Goal: Book appointment/travel/reservation

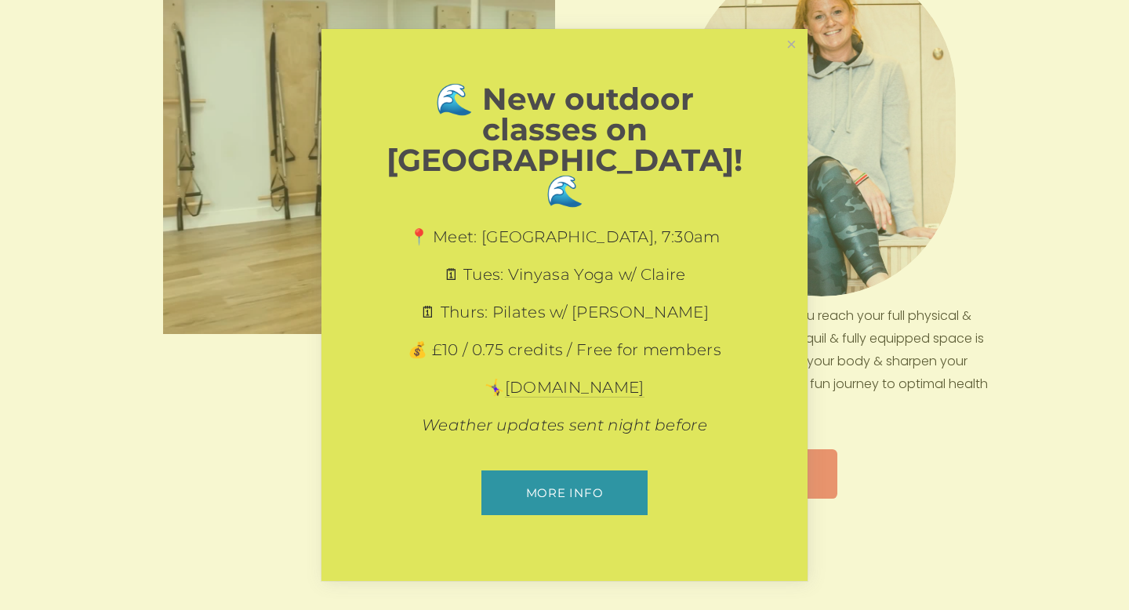
scroll to position [717, 0]
click at [786, 59] on link "Close" at bounding box center [791, 44] width 27 height 27
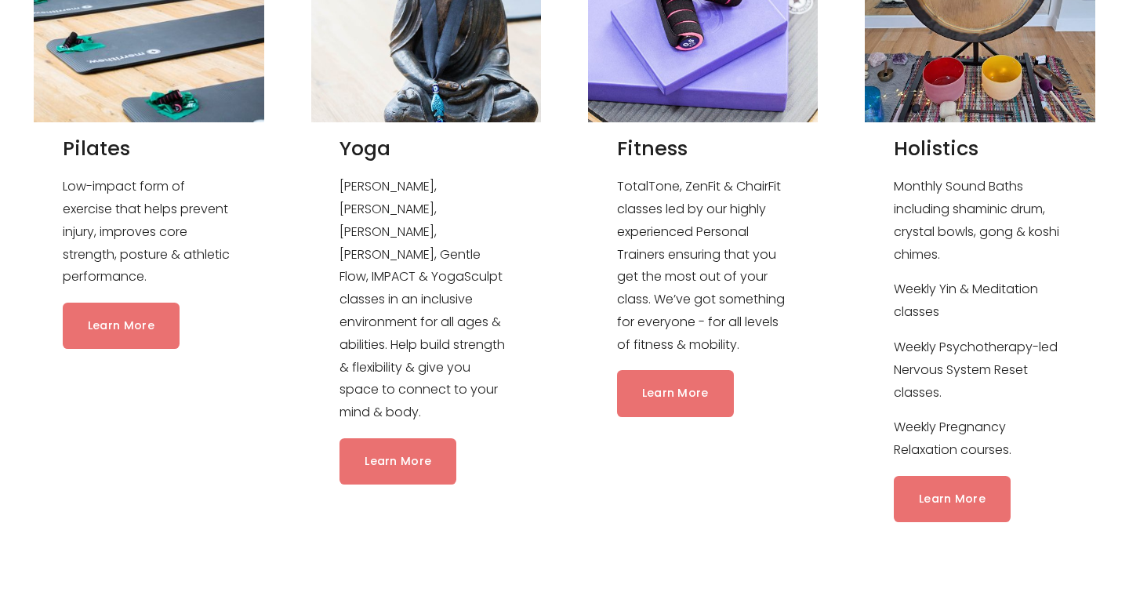
scroll to position [1699, 0]
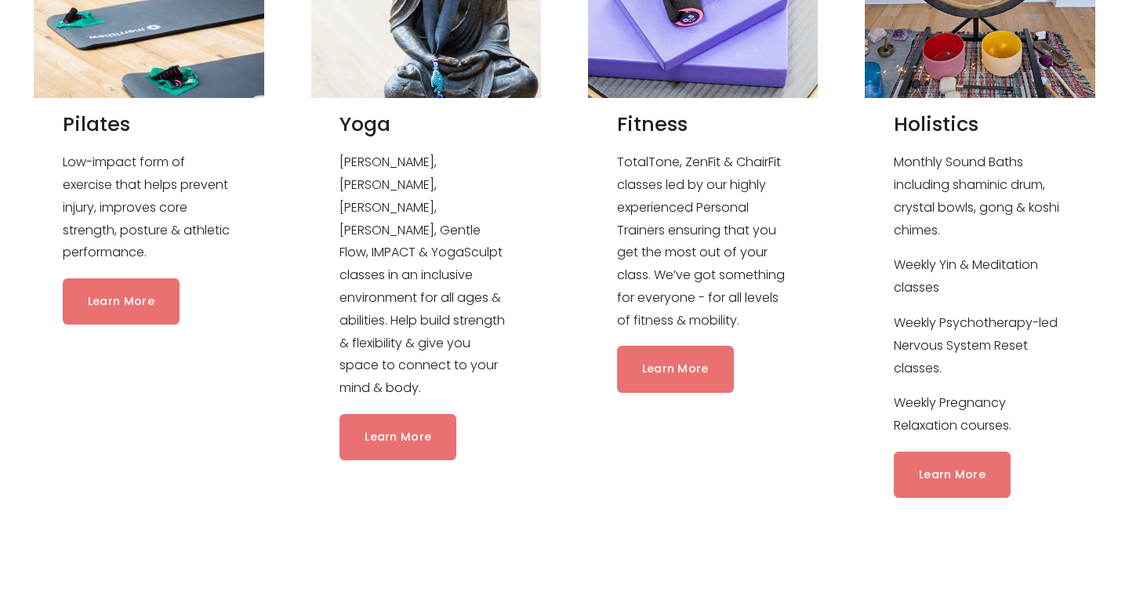
click at [917, 346] on p "Weekly Psychotherapy-led Nervous System Reset classes." at bounding box center [980, 345] width 172 height 67
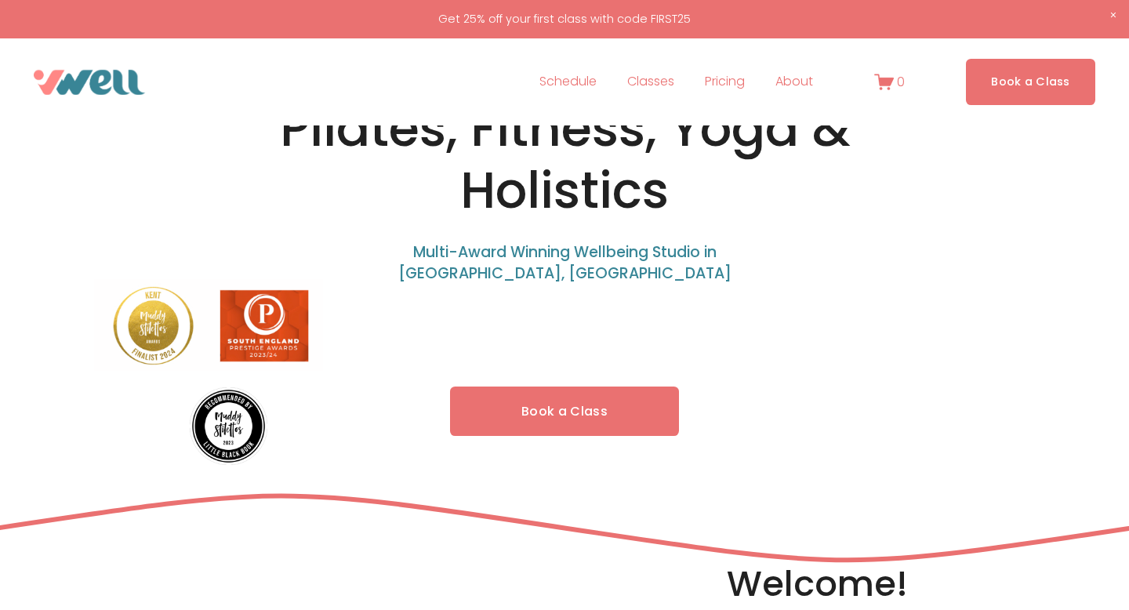
scroll to position [0, 0]
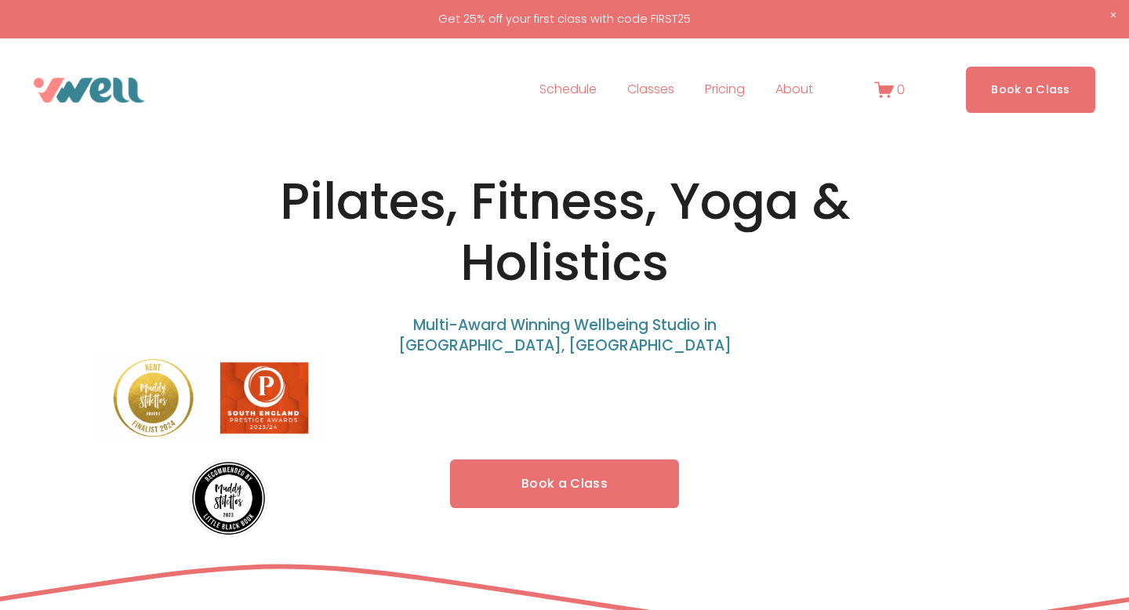
click at [575, 89] on link "Schedule" at bounding box center [567, 90] width 57 height 25
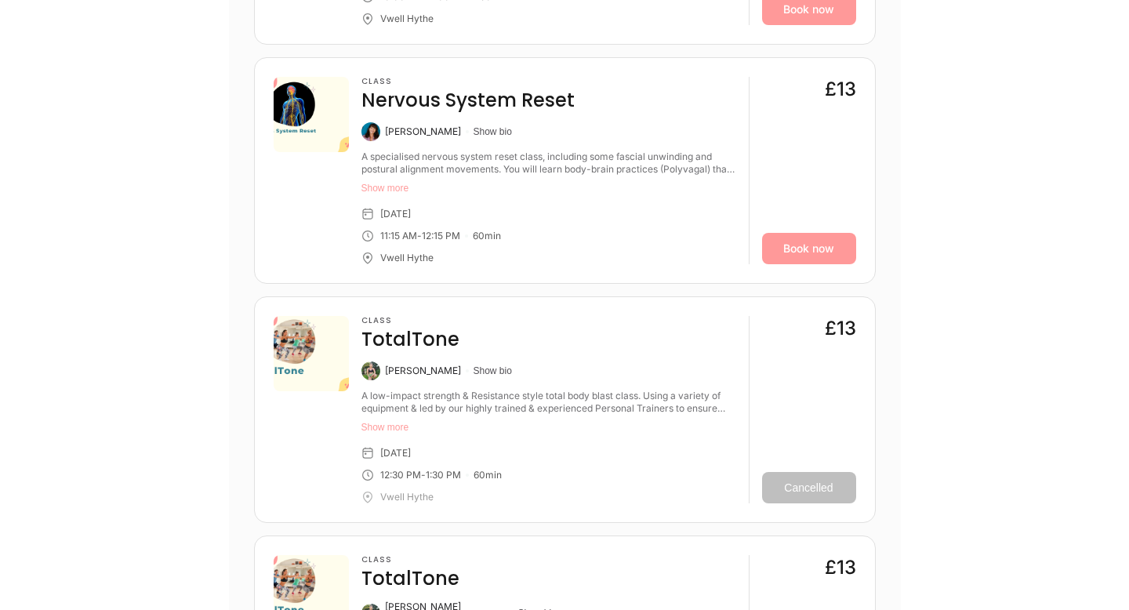
scroll to position [1878, 0]
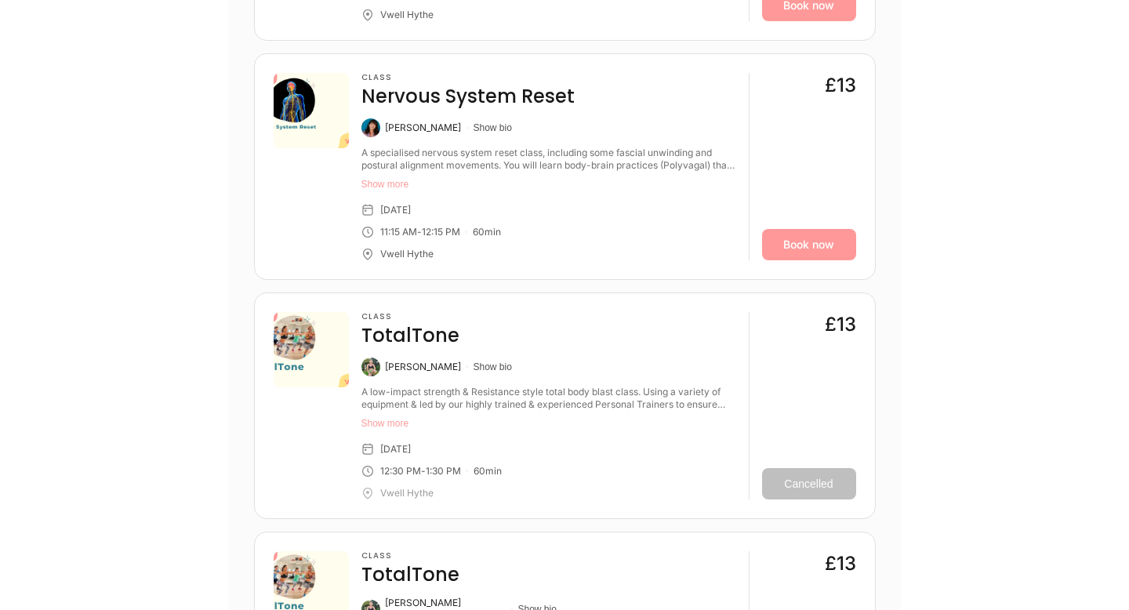
click at [639, 144] on div "Class Nervous System Reset Caroline King Show bio A specialised nervous system …" at bounding box center [548, 166] width 375 height 187
click at [385, 183] on button "Show more" at bounding box center [548, 184] width 375 height 13
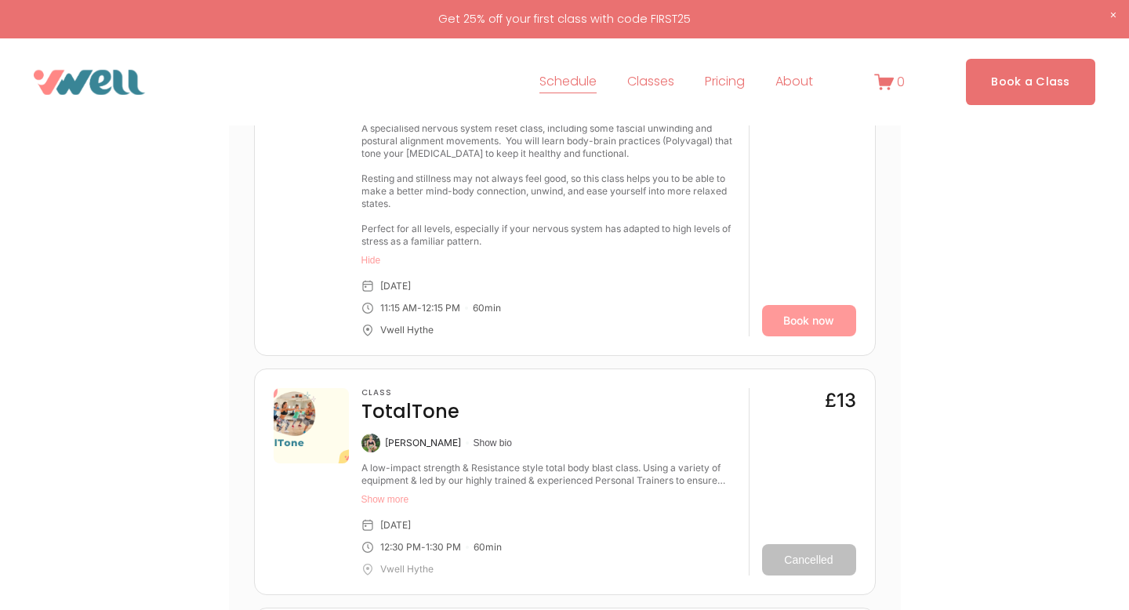
scroll to position [1925, 0]
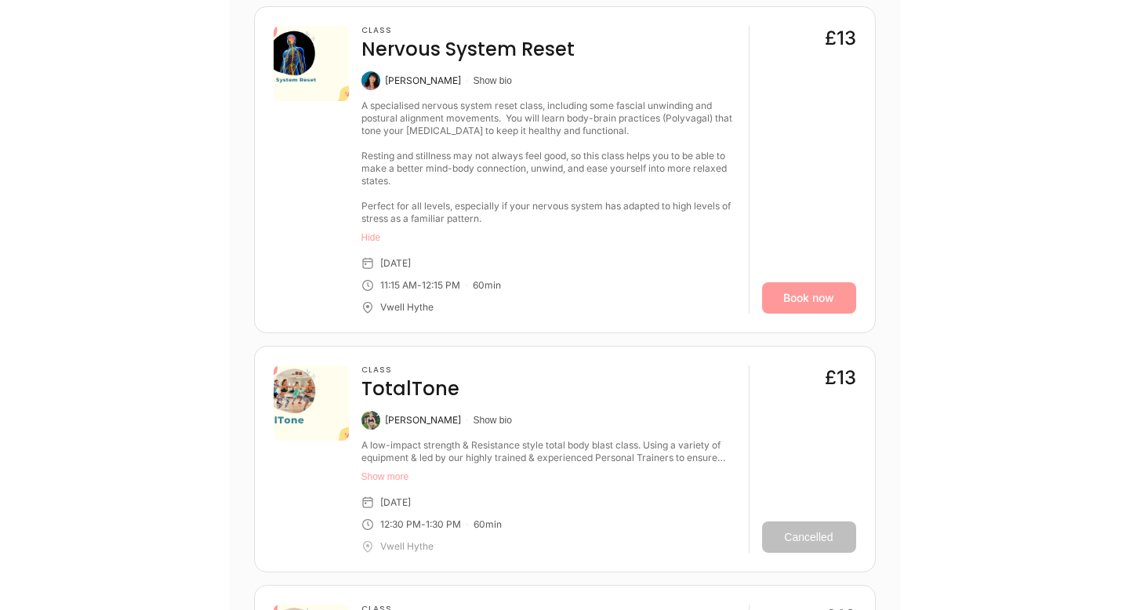
click at [406, 397] on h4 "TotalTone" at bounding box center [410, 388] width 98 height 25
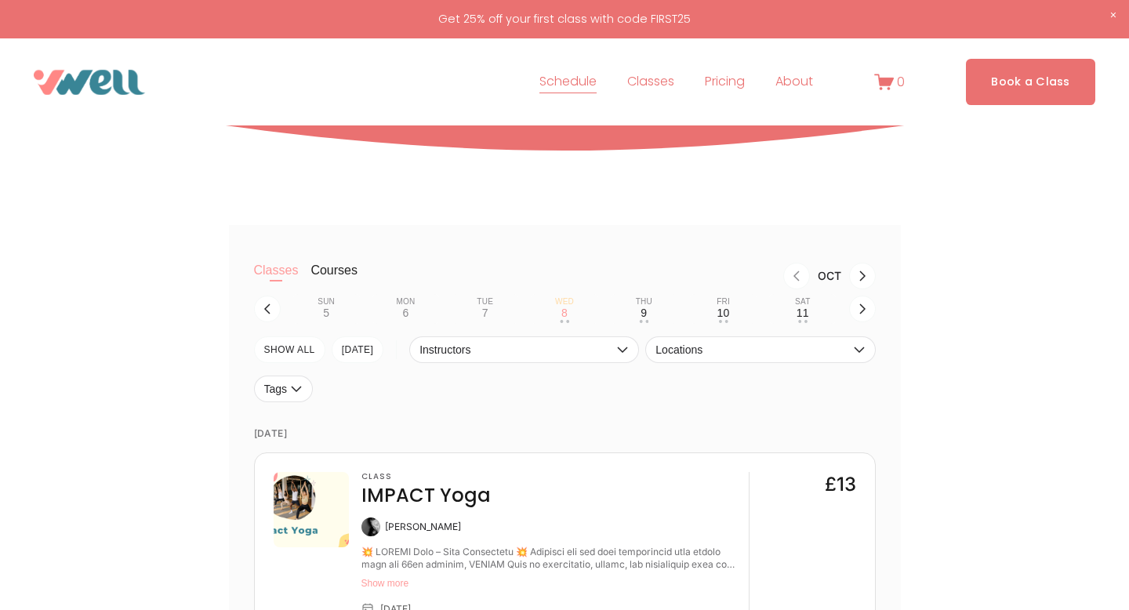
scroll to position [228, 0]
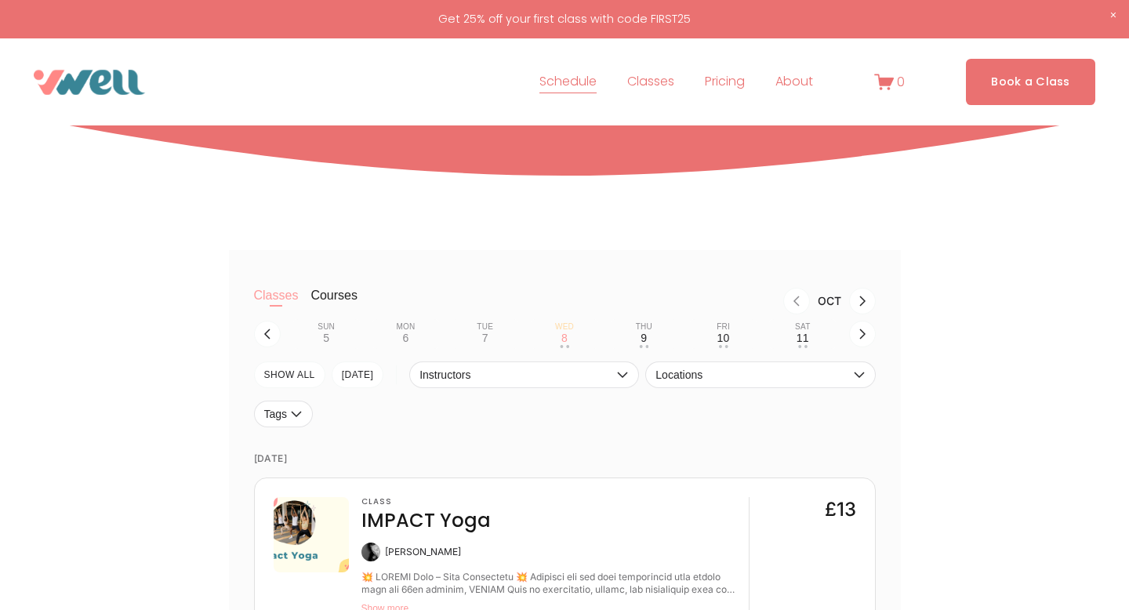
click at [0, 0] on span "Holistics" at bounding box center [0, 0] width 0 height 0
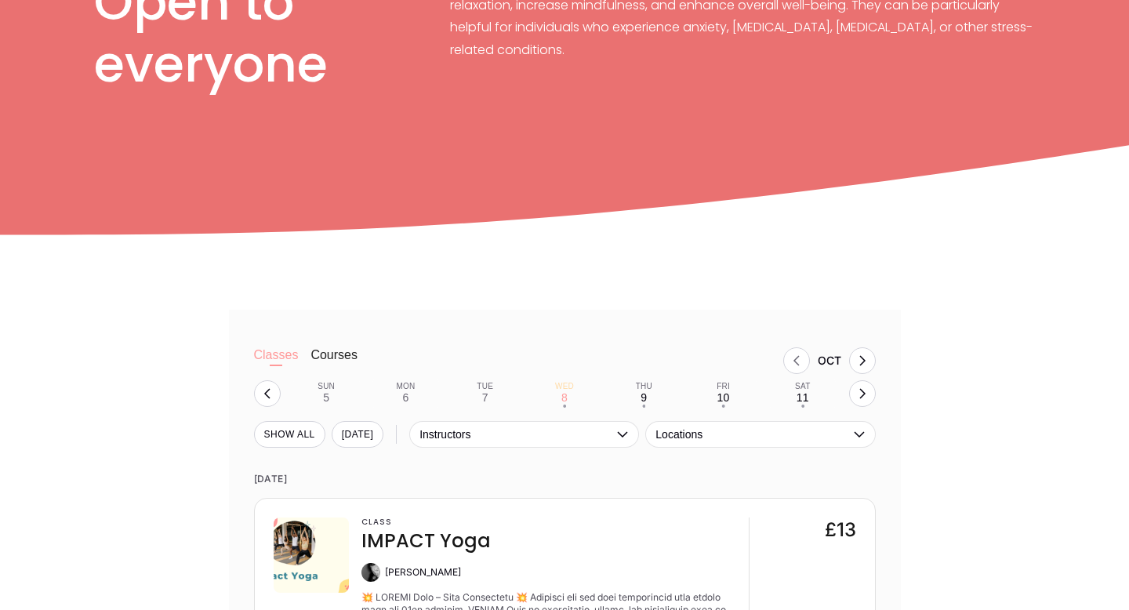
scroll to position [923, 0]
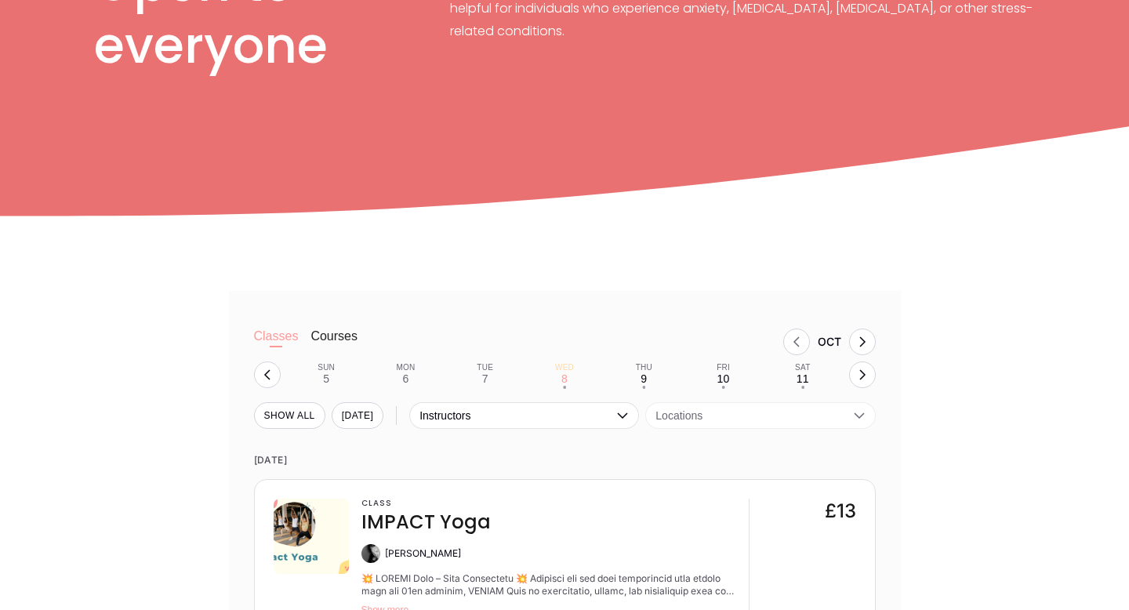
click at [681, 421] on span "Locations" at bounding box center [752, 415] width 194 height 13
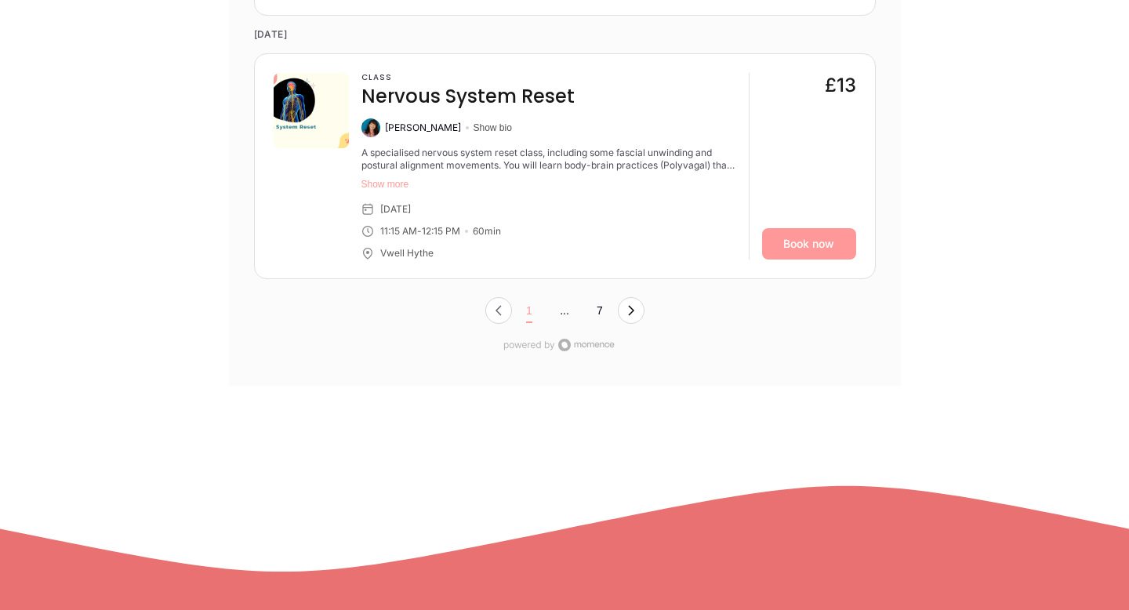
scroll to position [6269, 0]
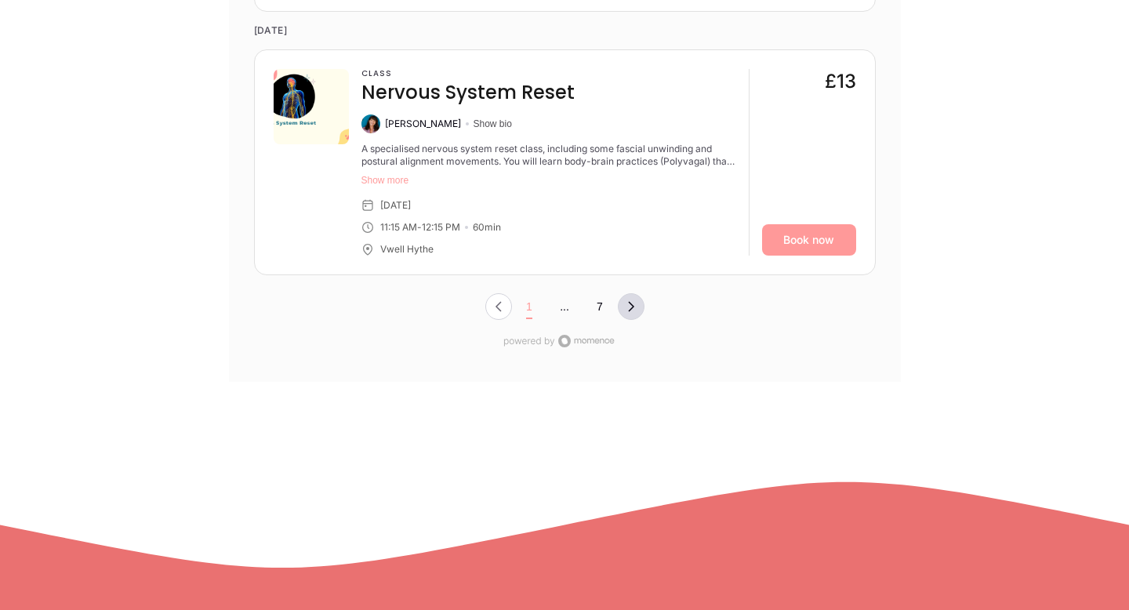
click at [632, 306] on icon "Next Page, Page 0" at bounding box center [631, 307] width 6 height 10
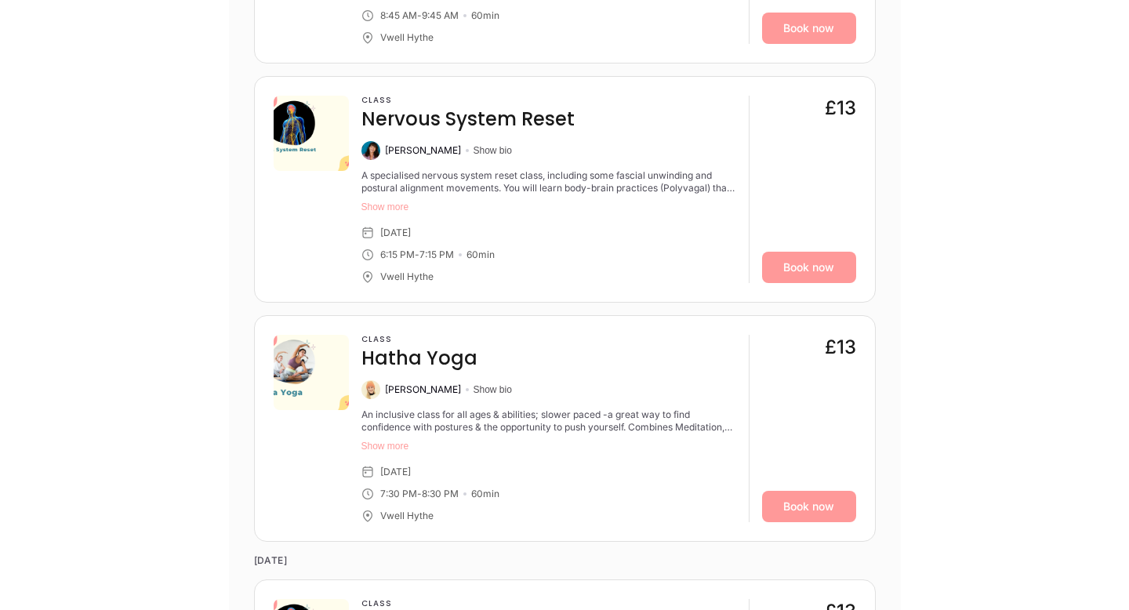
scroll to position [5451, 0]
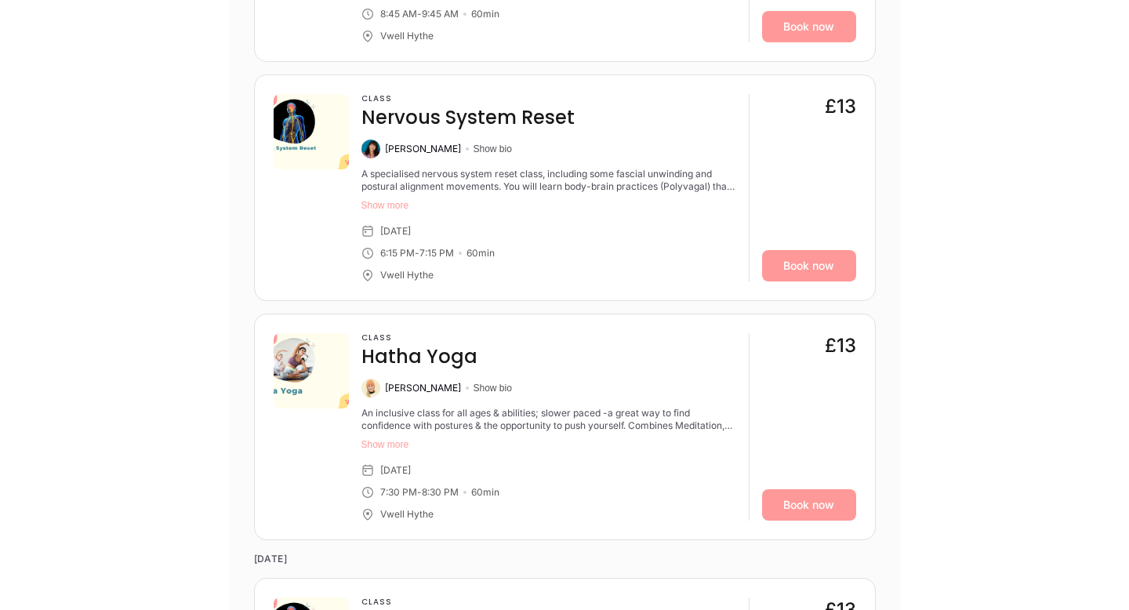
click at [387, 205] on button "Show more" at bounding box center [548, 205] width 375 height 13
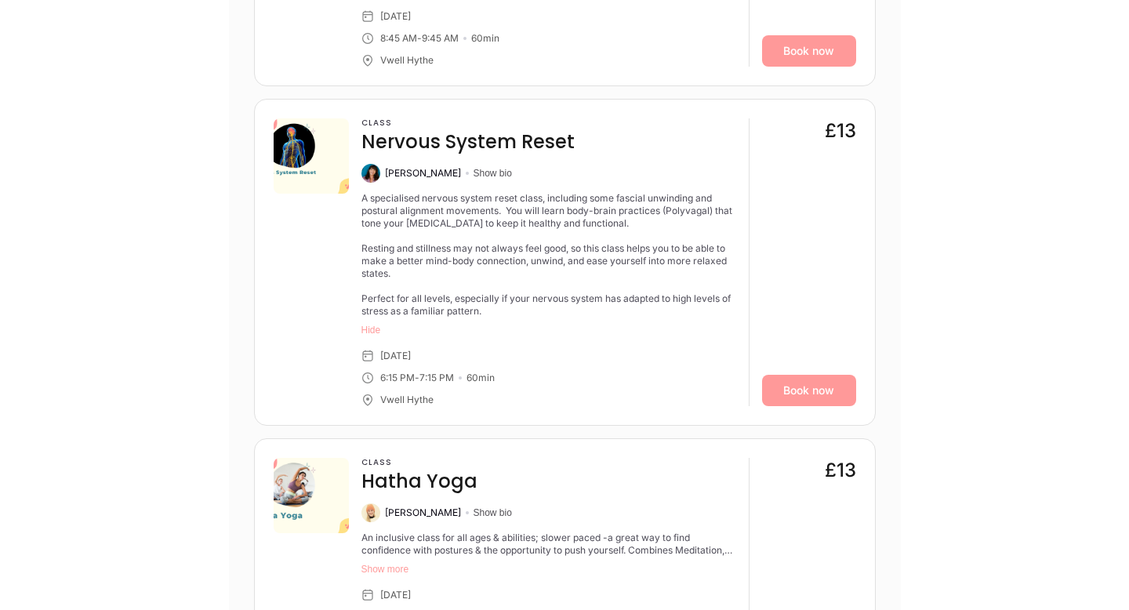
scroll to position [5426, 0]
